Goal: Task Accomplishment & Management: Manage account settings

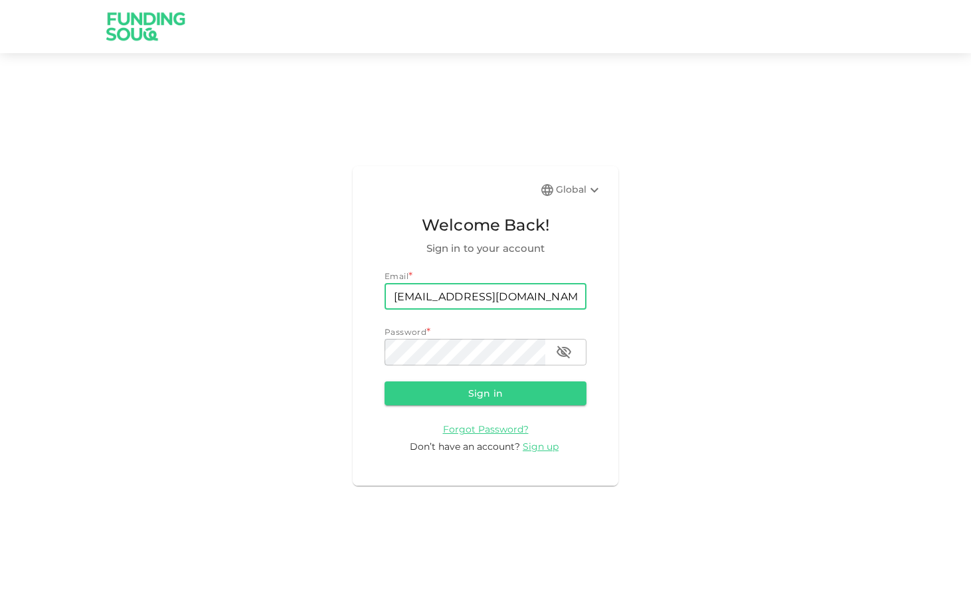
type input "[EMAIL_ADDRESS][DOMAIN_NAME]"
click at [485, 392] on button "Sign in" at bounding box center [486, 393] width 202 height 24
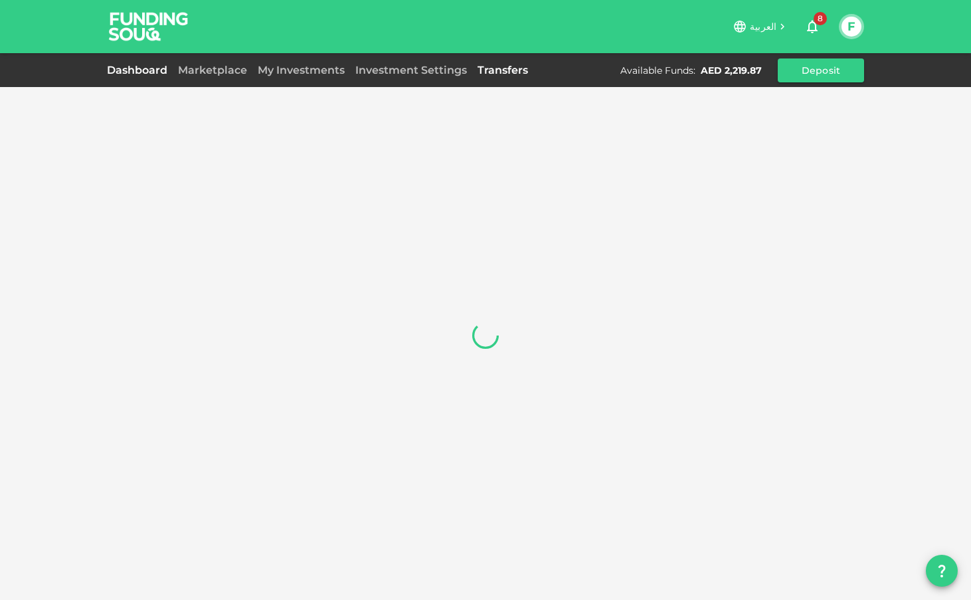
click at [493, 74] on link "Transfers" at bounding box center [502, 70] width 61 height 13
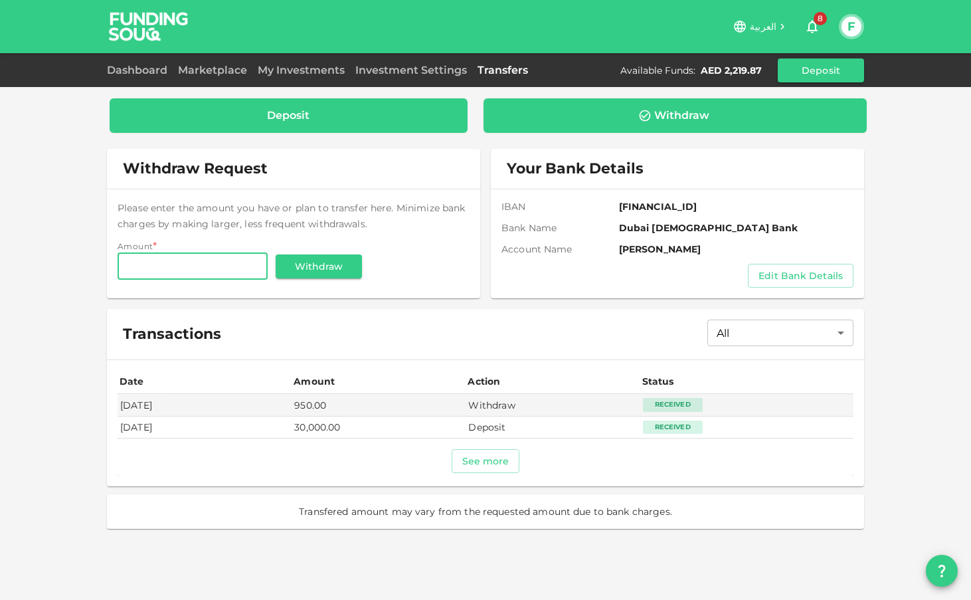
click at [339, 119] on div "Deposit" at bounding box center [288, 115] width 337 height 13
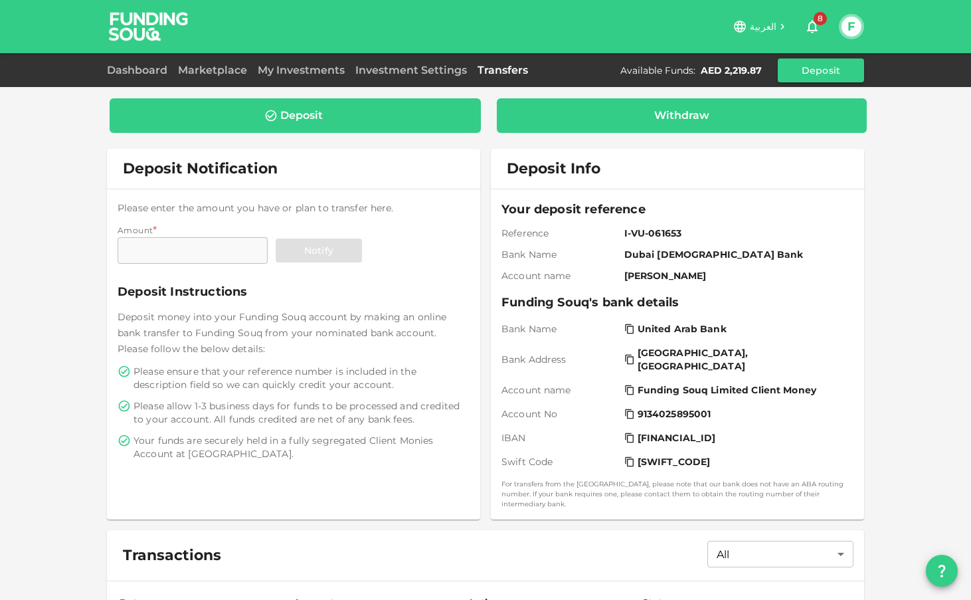
click at [570, 127] on div "Withdraw" at bounding box center [682, 115] width 371 height 35
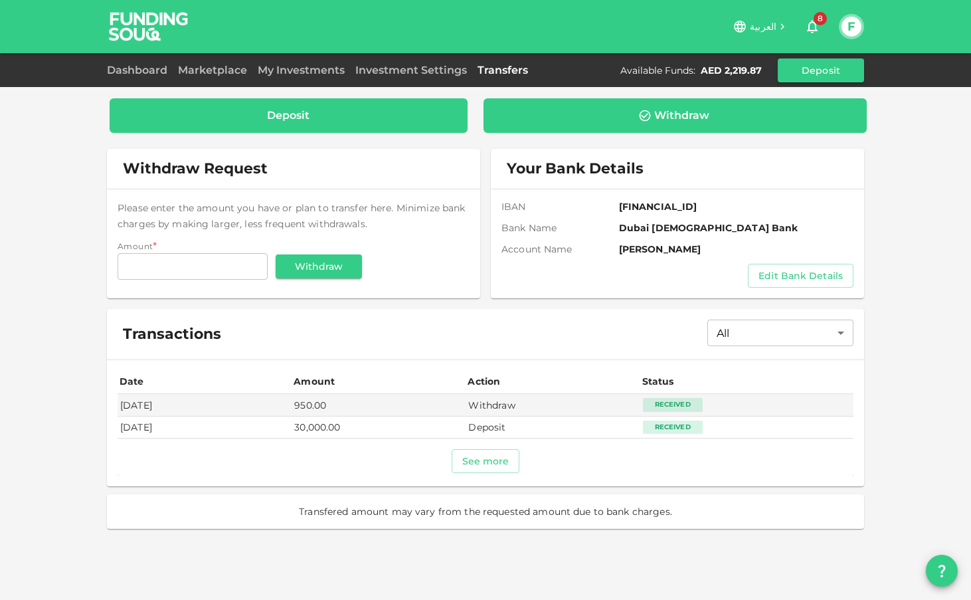
click at [327, 106] on div "Deposit" at bounding box center [289, 115] width 358 height 35
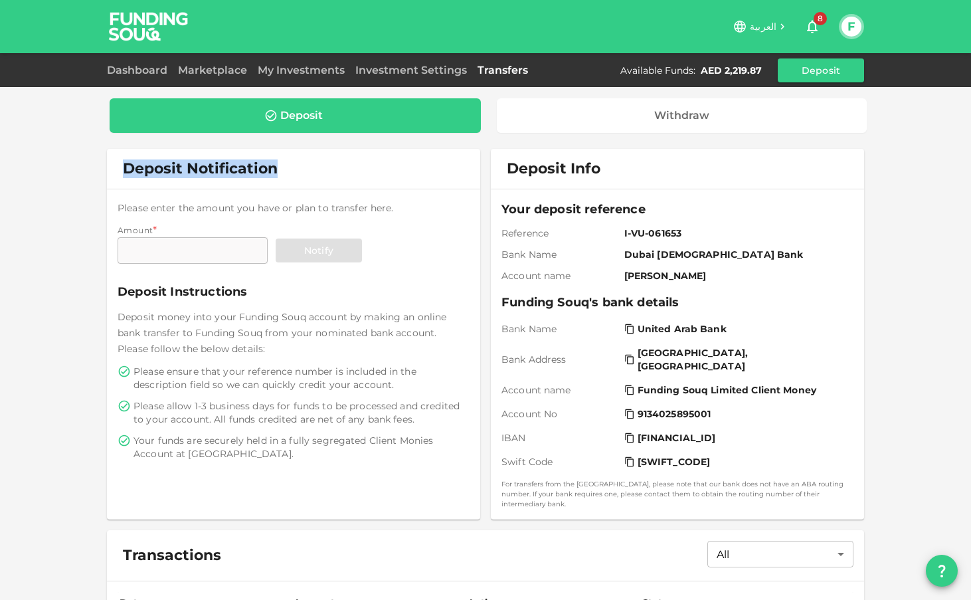
drag, startPoint x: 125, startPoint y: 167, endPoint x: 279, endPoint y: 163, distance: 154.1
click at [279, 163] on div "Deposit Notification" at bounding box center [200, 168] width 165 height 19
click at [302, 175] on div "Deposit Notification" at bounding box center [293, 169] width 373 height 40
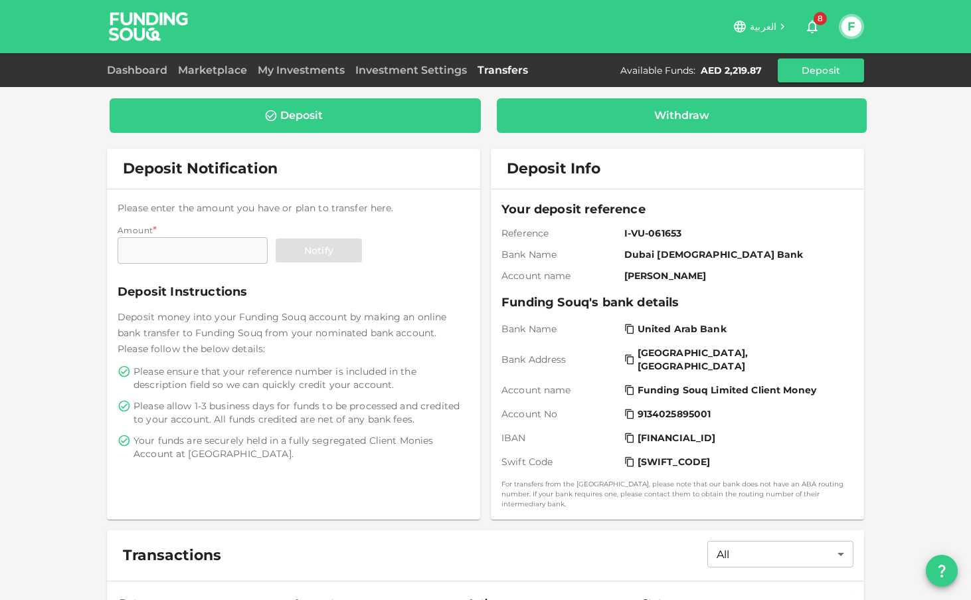
click at [706, 115] on div "Withdraw" at bounding box center [681, 115] width 55 height 13
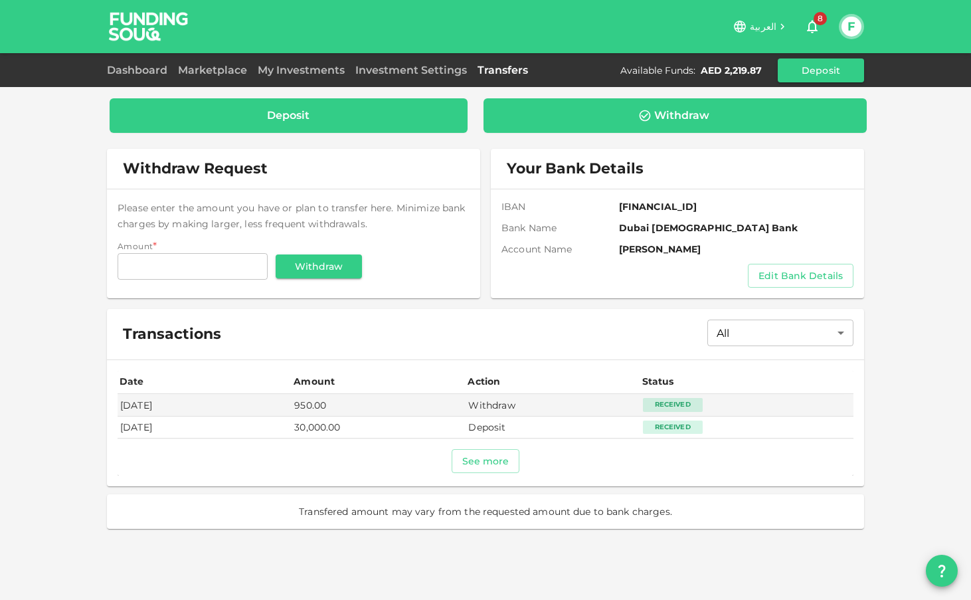
click at [400, 108] on div "Deposit" at bounding box center [289, 115] width 358 height 35
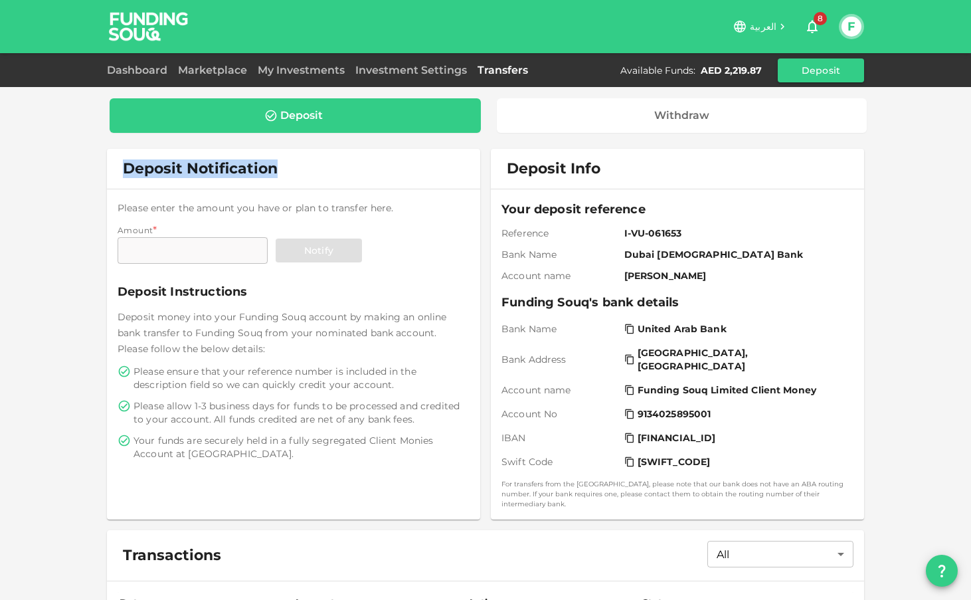
drag, startPoint x: 276, startPoint y: 169, endPoint x: 123, endPoint y: 168, distance: 153.4
click at [123, 168] on span "Deposit Notification" at bounding box center [200, 168] width 155 height 18
copy span "Deposit Notification"
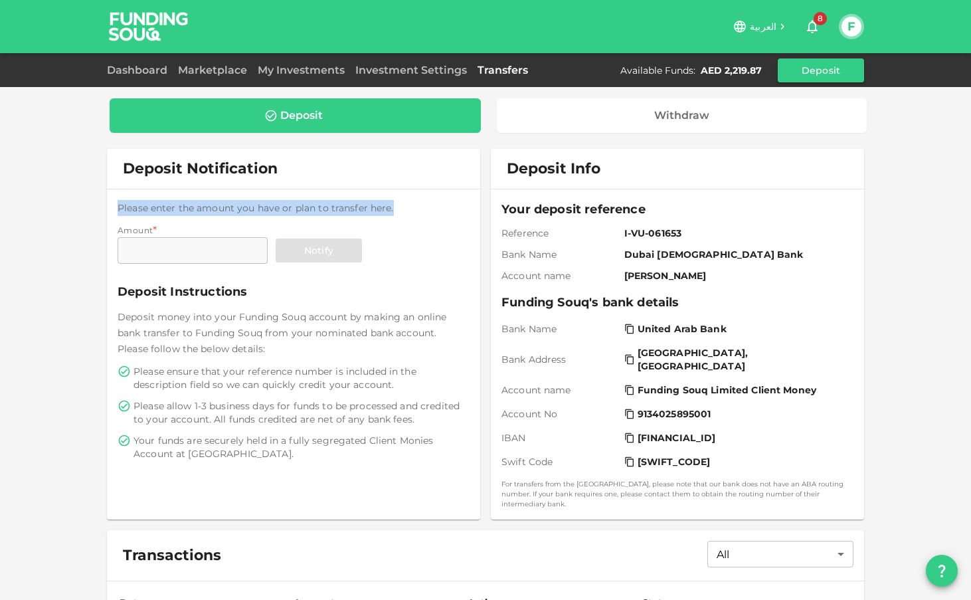
drag, startPoint x: 120, startPoint y: 207, endPoint x: 413, endPoint y: 211, distance: 292.9
click at [413, 211] on div "Please enter the amount you have or plan to transfer here. Amount * Amount Amou…" at bounding box center [294, 233] width 352 height 66
copy span "Please enter the amount you have or plan to transfer here."
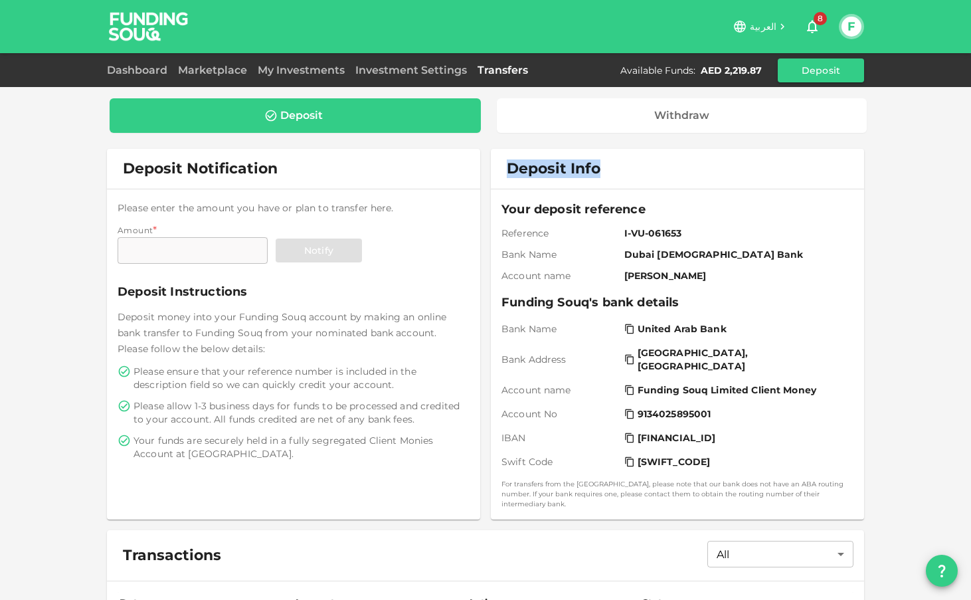
drag, startPoint x: 507, startPoint y: 167, endPoint x: 611, endPoint y: 167, distance: 104.3
click at [611, 167] on div "Deposit Info" at bounding box center [557, 168] width 112 height 19
copy span "Deposit Info"
drag, startPoint x: 503, startPoint y: 208, endPoint x: 674, endPoint y: 207, distance: 171.3
click at [674, 207] on span "Your deposit reference" at bounding box center [677, 209] width 352 height 19
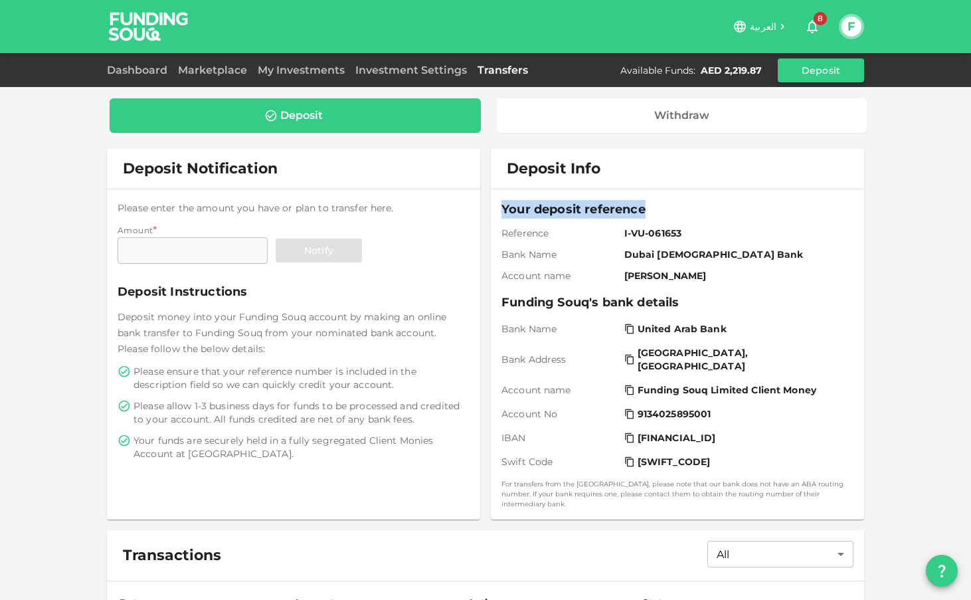
copy span "Your deposit reference"
click at [699, 232] on span "I-VU-061653" at bounding box center [736, 232] width 224 height 13
drag, startPoint x: 502, startPoint y: 206, endPoint x: 661, endPoint y: 206, distance: 159.4
click at [661, 206] on span "Your deposit reference" at bounding box center [677, 209] width 352 height 19
copy span "Your deposit reference"
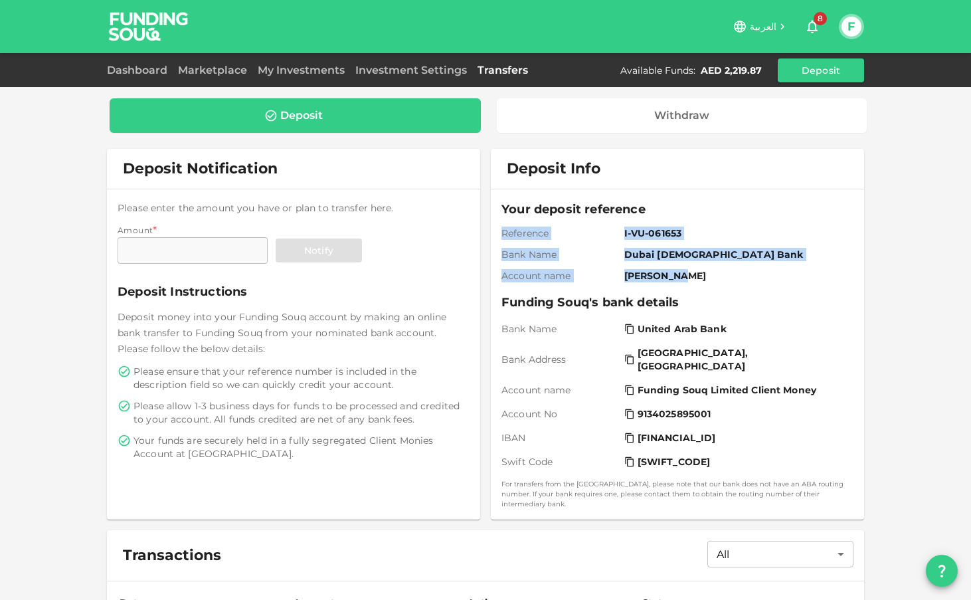
drag, startPoint x: 506, startPoint y: 230, endPoint x: 708, endPoint y: 280, distance: 207.9
click at [708, 280] on div "Your deposit reference Reference I-VU-061653 Bank Name Dubai [DEMOGRAPHIC_DATA]…" at bounding box center [677, 241] width 352 height 82
copy div "Reference I-VU-061653 Bank Name Dubai [DEMOGRAPHIC_DATA] Bank Account name [PER…"
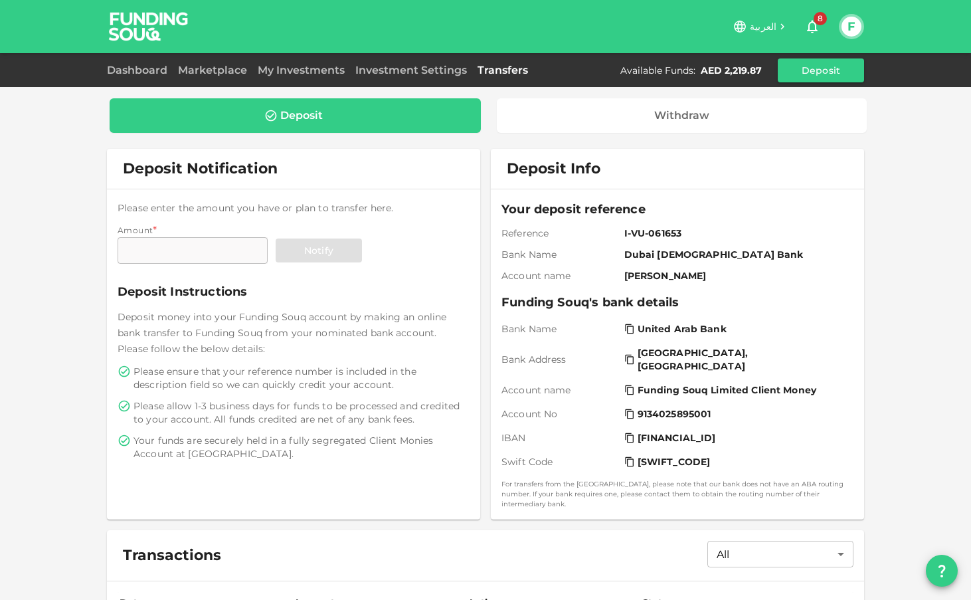
click at [611, 335] on span "Bank Name" at bounding box center [560, 328] width 118 height 13
click at [537, 52] on div "العربية 8 F" at bounding box center [485, 26] width 757 height 53
